Goal: Navigation & Orientation: Find specific page/section

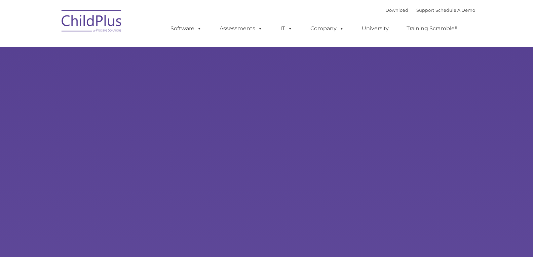
select select "MEDIUM"
type input ""
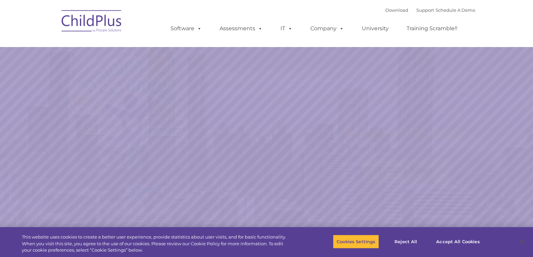
select select "MEDIUM"
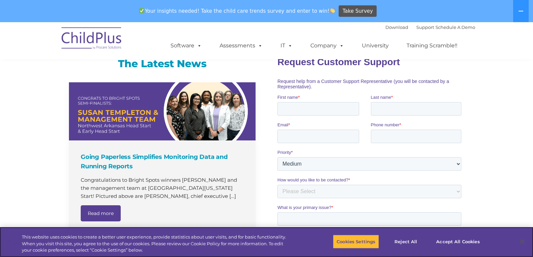
scroll to position [319, 0]
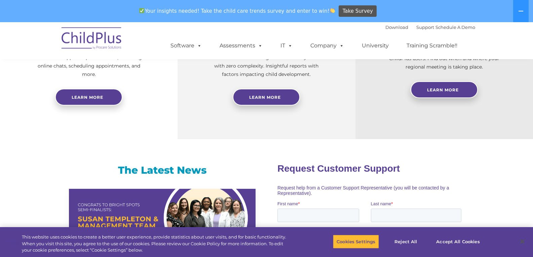
click at [90, 40] on img at bounding box center [91, 40] width 67 height 34
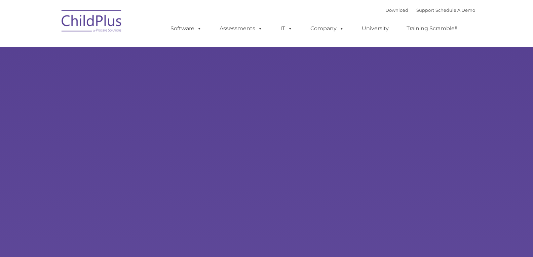
type input ""
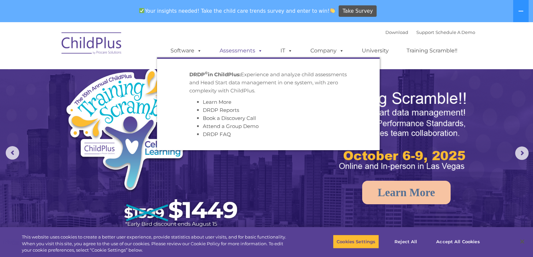
click at [235, 49] on link "Assessments" at bounding box center [241, 50] width 56 height 13
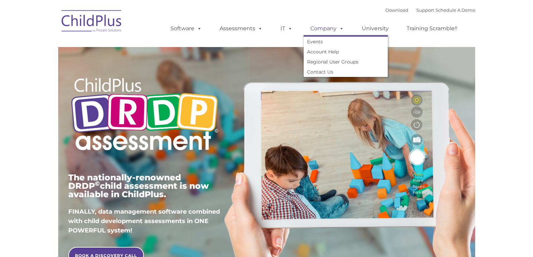
type input ""
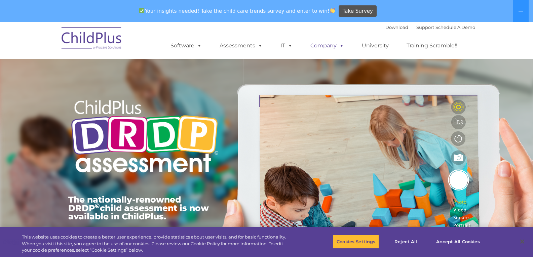
click at [332, 31] on div "Download Support | Schedule A Demo  MENU MENU Software ChildPlus: The original…" at bounding box center [316, 40] width 318 height 37
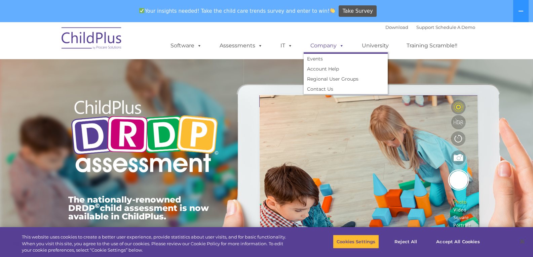
click at [327, 44] on link "Company" at bounding box center [327, 45] width 47 height 13
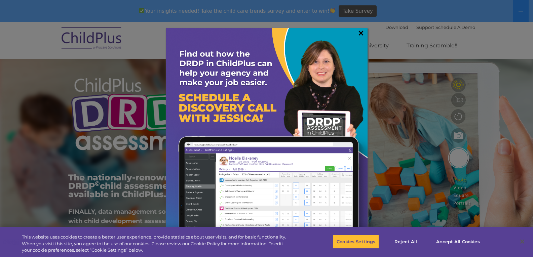
click at [360, 33] on link "×" at bounding box center [361, 33] width 8 height 7
